Goal: Navigation & Orientation: Find specific page/section

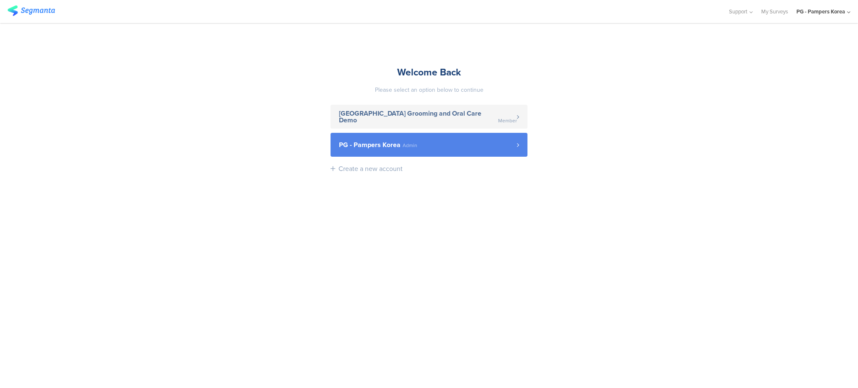
click at [474, 138] on link "PG - Pampers Korea Admin" at bounding box center [428, 145] width 197 height 24
